Goal: Task Accomplishment & Management: Complete application form

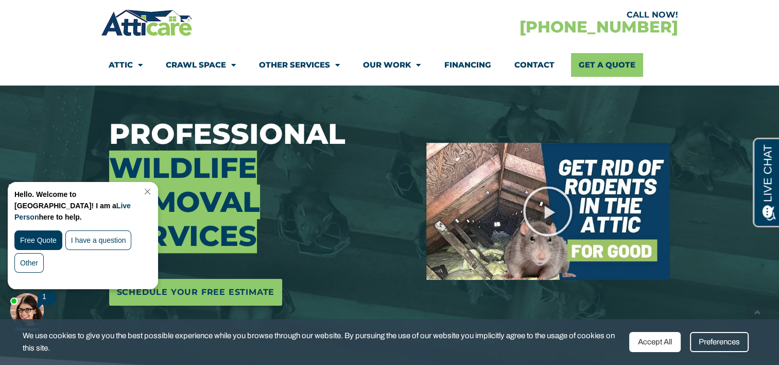
scroll to position [104, 0]
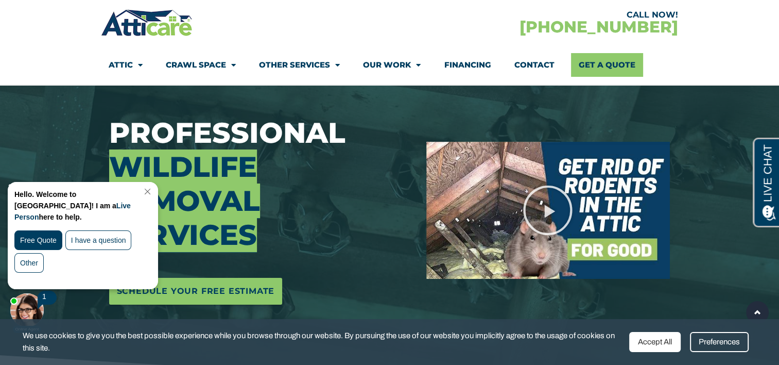
click at [651, 349] on div "Accept All" at bounding box center [654, 342] width 51 height 20
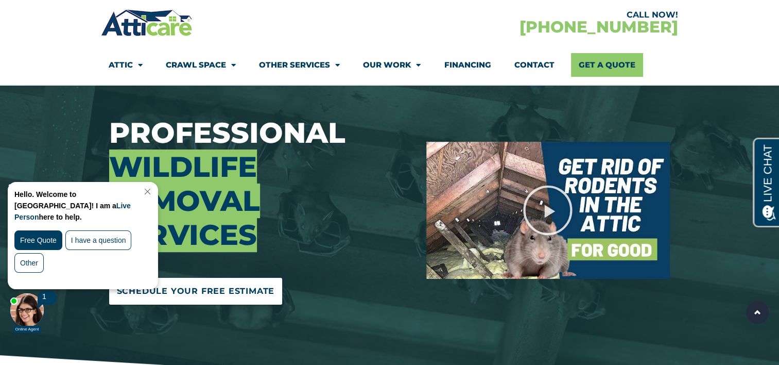
click at [233, 295] on span "Schedule Your Free Estimate" at bounding box center [196, 291] width 158 height 16
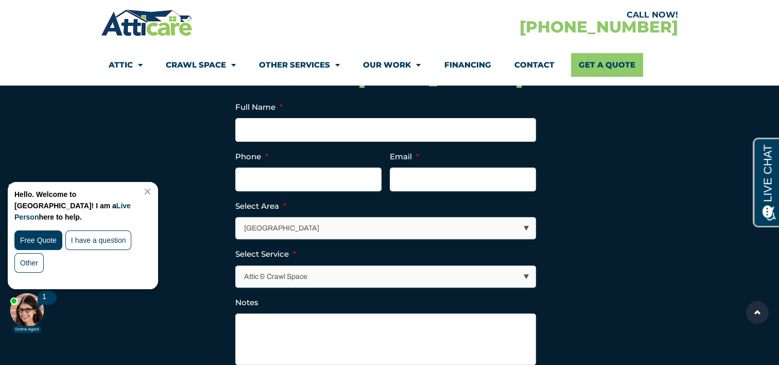
scroll to position [4214, 0]
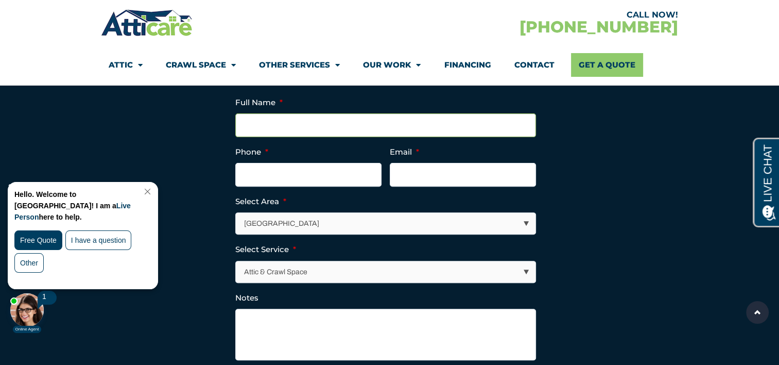
click at [382, 136] on input "Full Name *" at bounding box center [385, 125] width 301 height 24
type input "A"
type input "N"
type input "[PERSON_NAME]"
type input "[PHONE_NUMBER]"
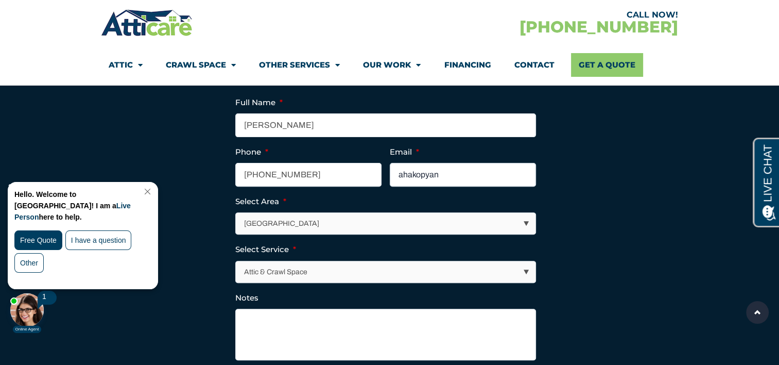
type input "[EMAIL_ADDRESS][DOMAIN_NAME]"
click at [152, 138] on section "Full Name * [PERSON_NAME] Phone * [PHONE_NUMBER] Email * [EMAIL_ADDRESS][DOMAIN…" at bounding box center [390, 260] width 566 height 344
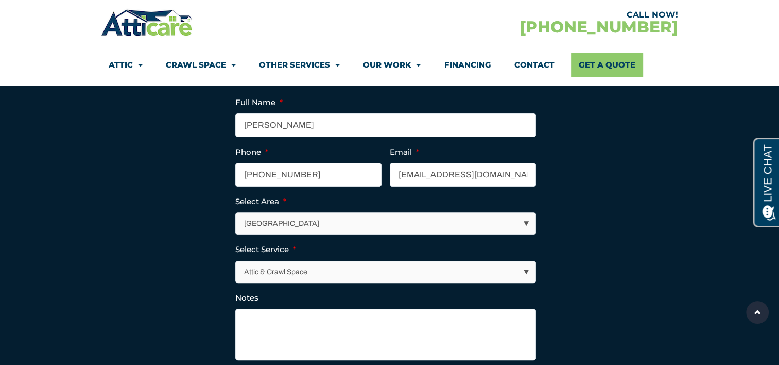
scroll to position [0, 0]
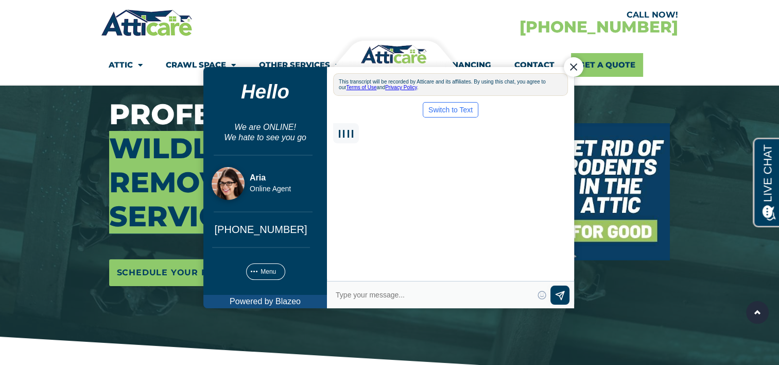
scroll to position [104, 0]
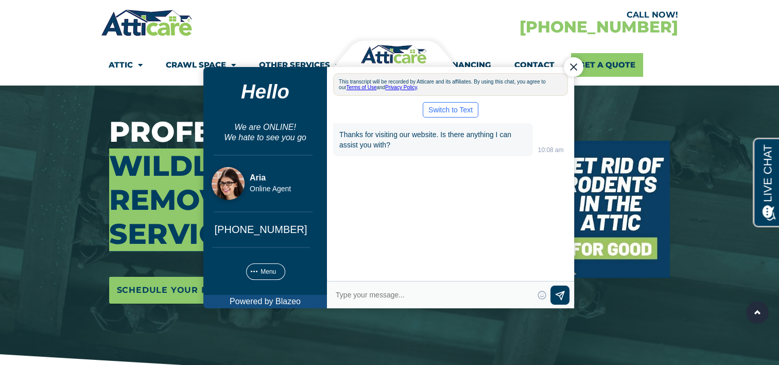
click at [569, 74] on div "Close Chat" at bounding box center [573, 67] width 20 height 20
